Goal: Information Seeking & Learning: Learn about a topic

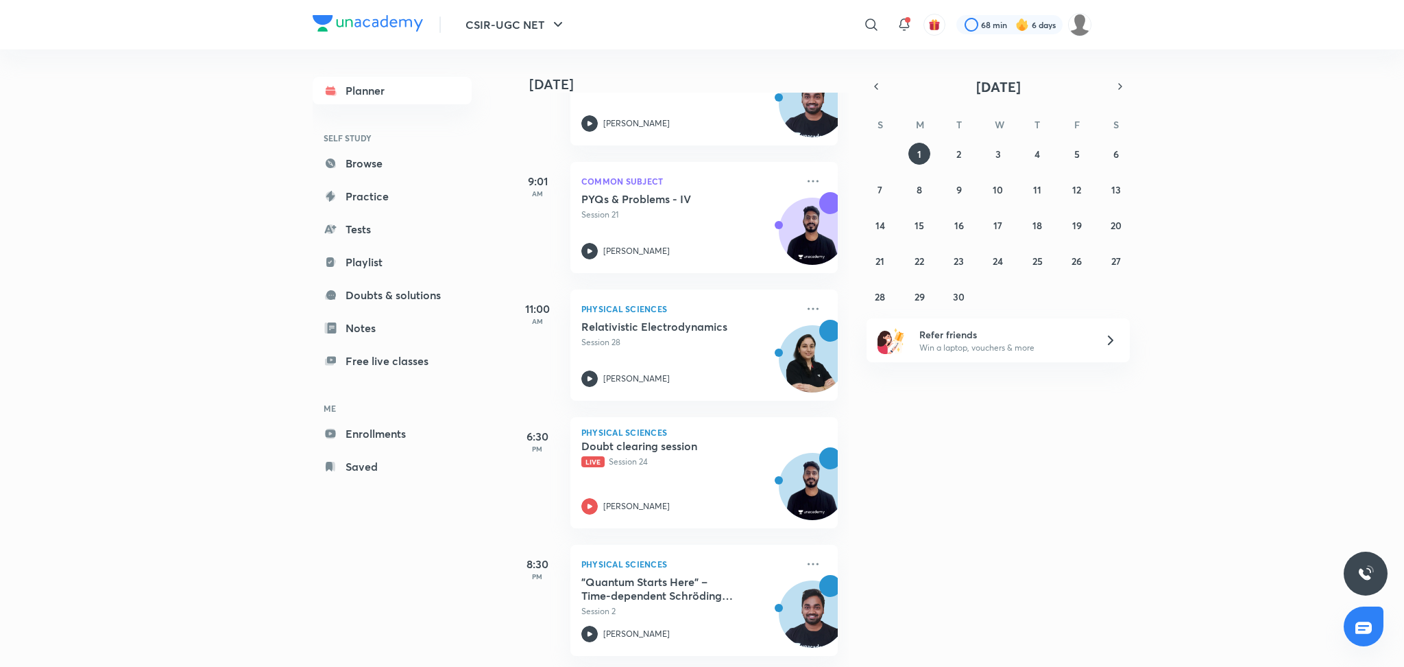
scroll to position [151, 0]
click at [707, 472] on div "Doubt clearing session Live Session 24 [PERSON_NAME]" at bounding box center [688, 476] width 215 height 75
